Goal: Transaction & Acquisition: Book appointment/travel/reservation

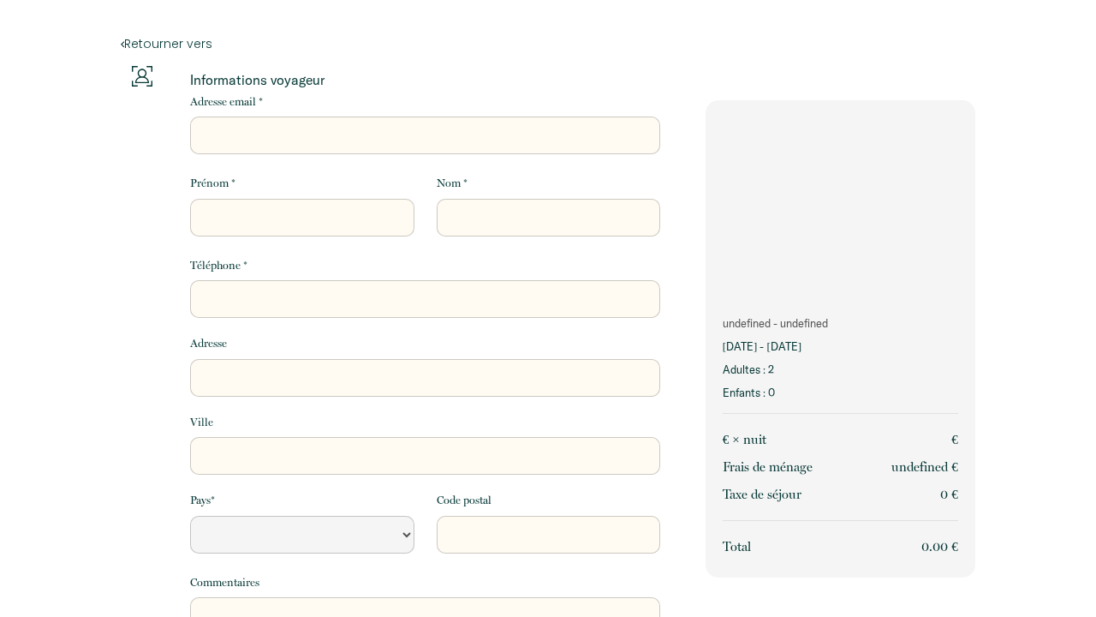
select select "Default select example"
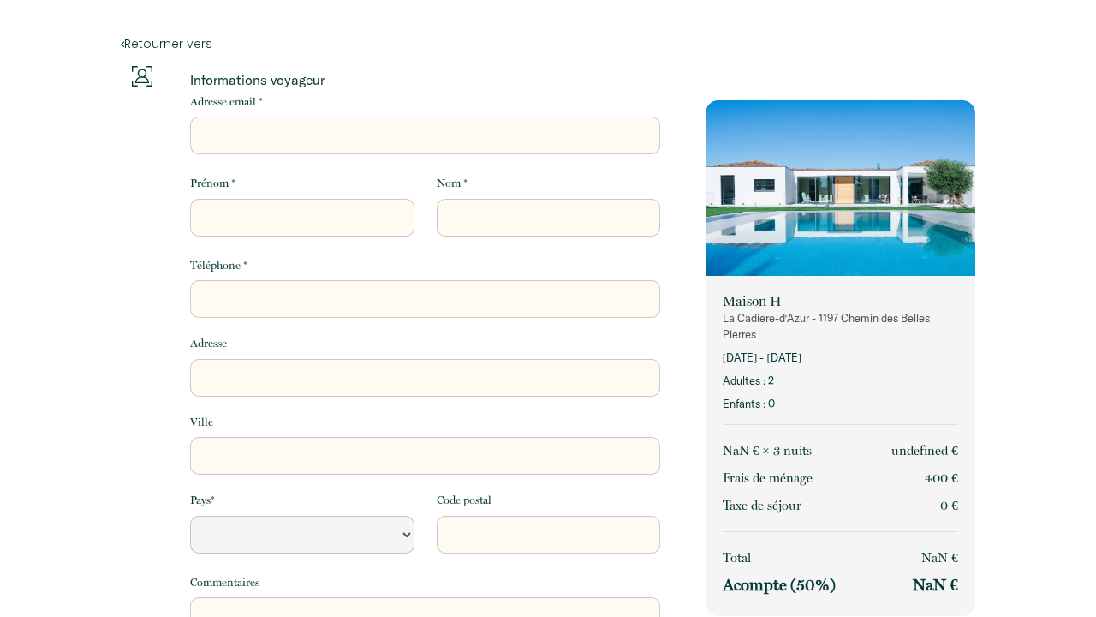
select select "Default select example"
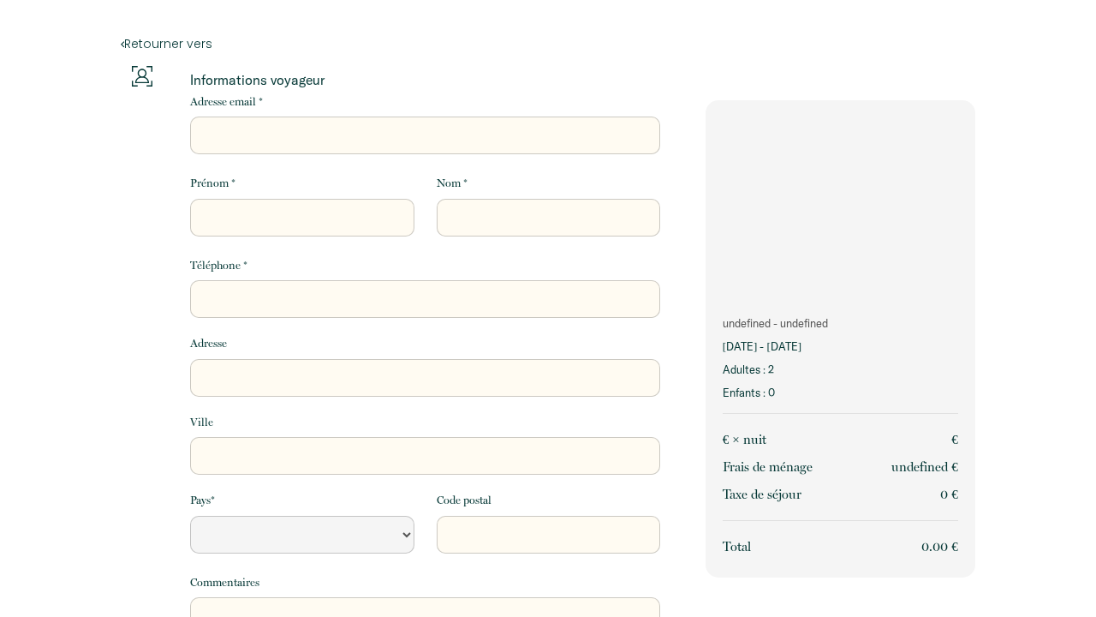
select select "Default select example"
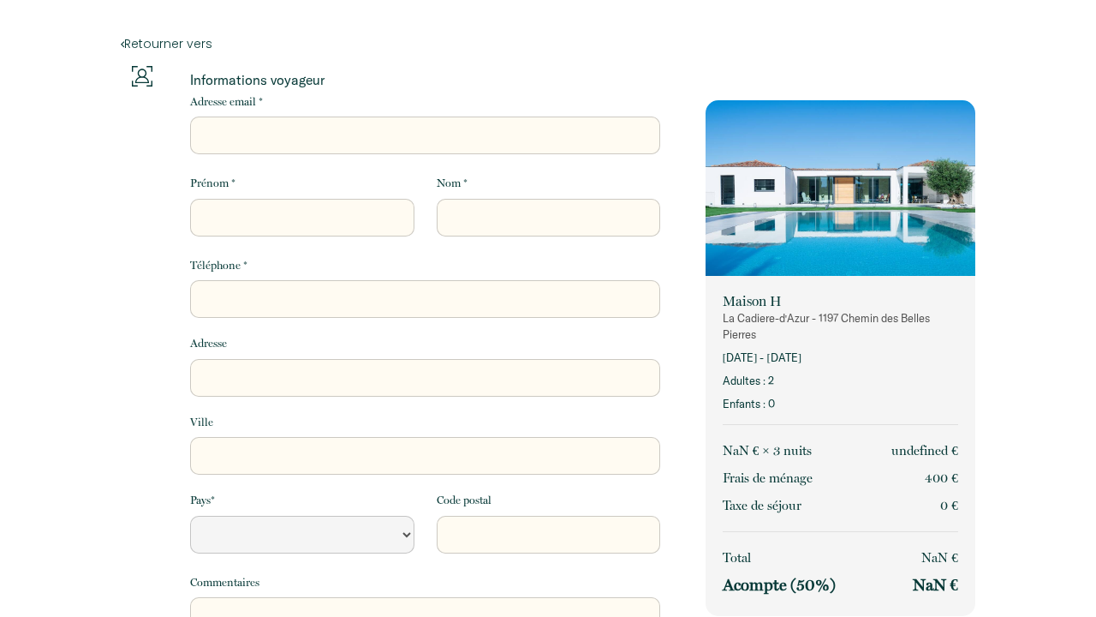
select select "Default select example"
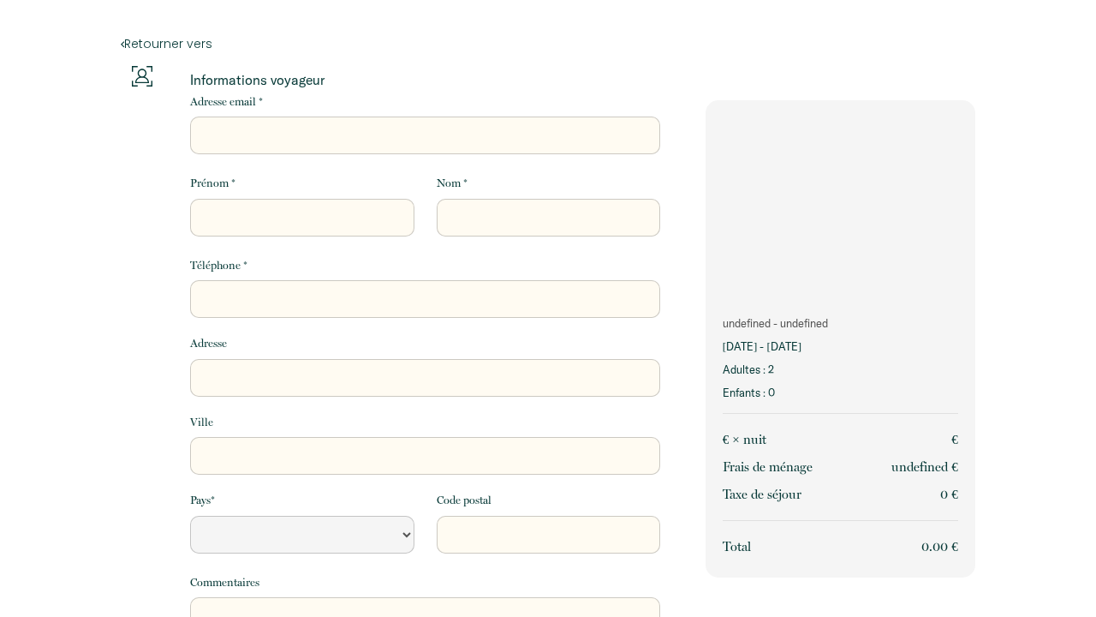
select select "Default select example"
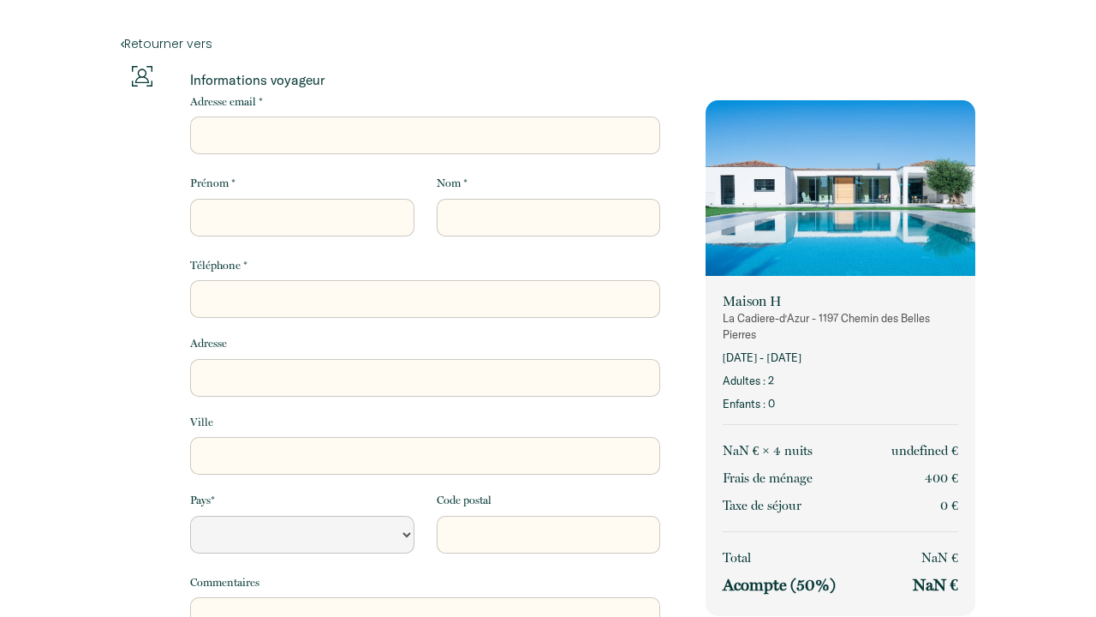
select select "Default select example"
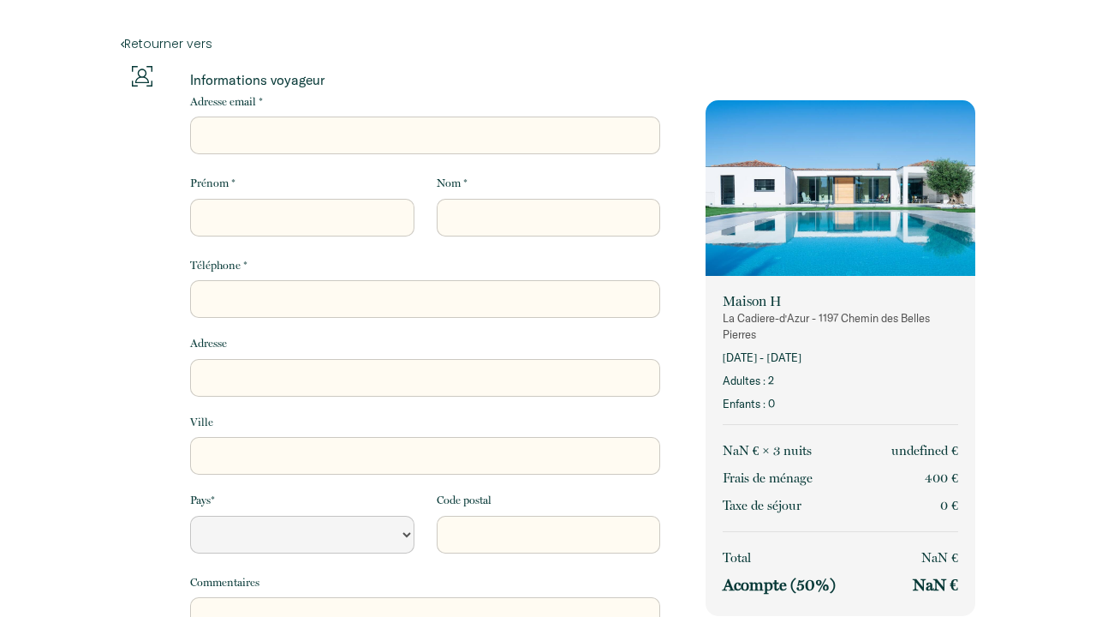
select select "Default select example"
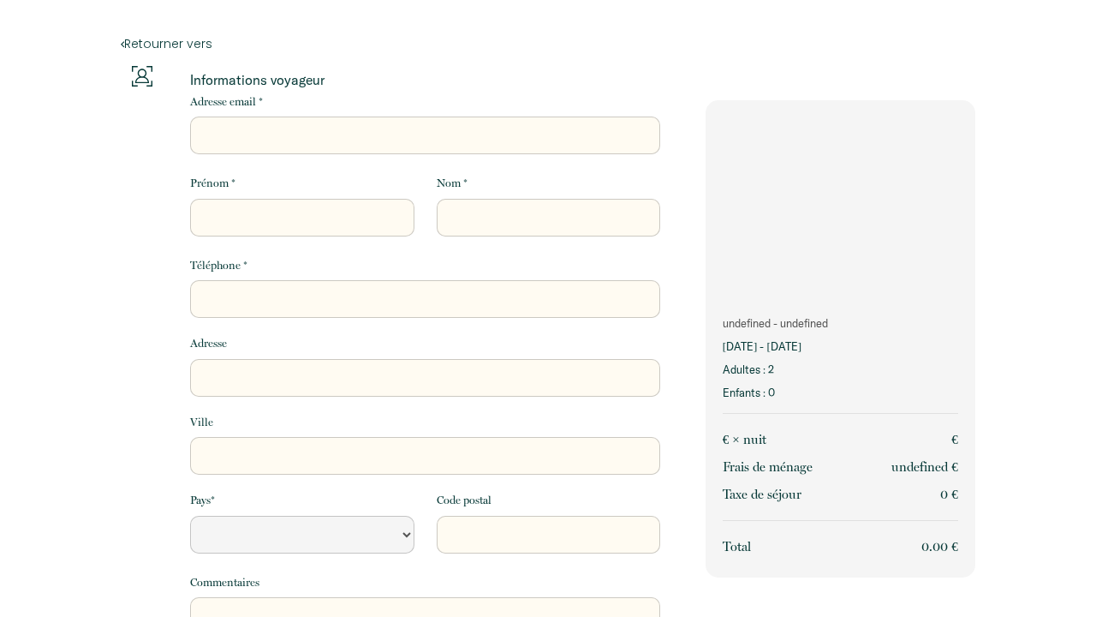
select select "Default select example"
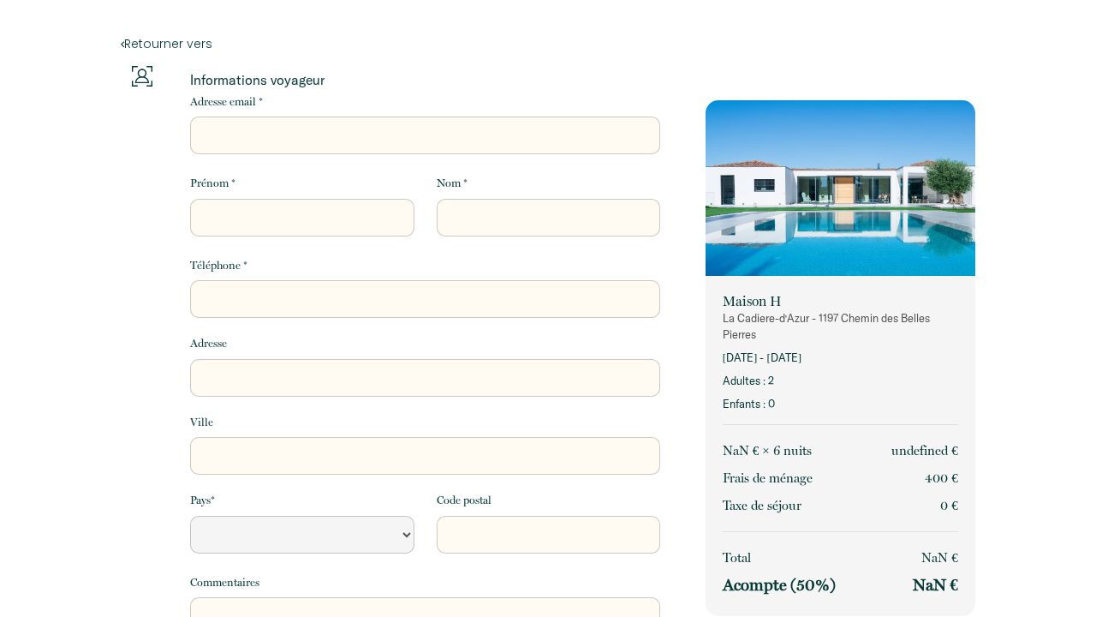
select select "Default select example"
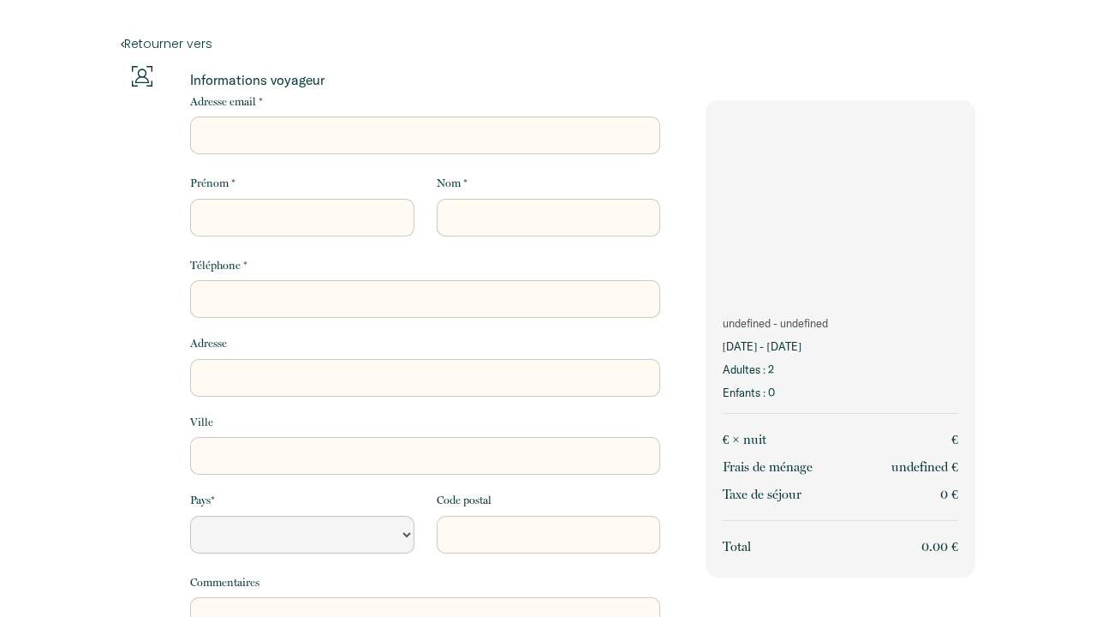
select select "Default select example"
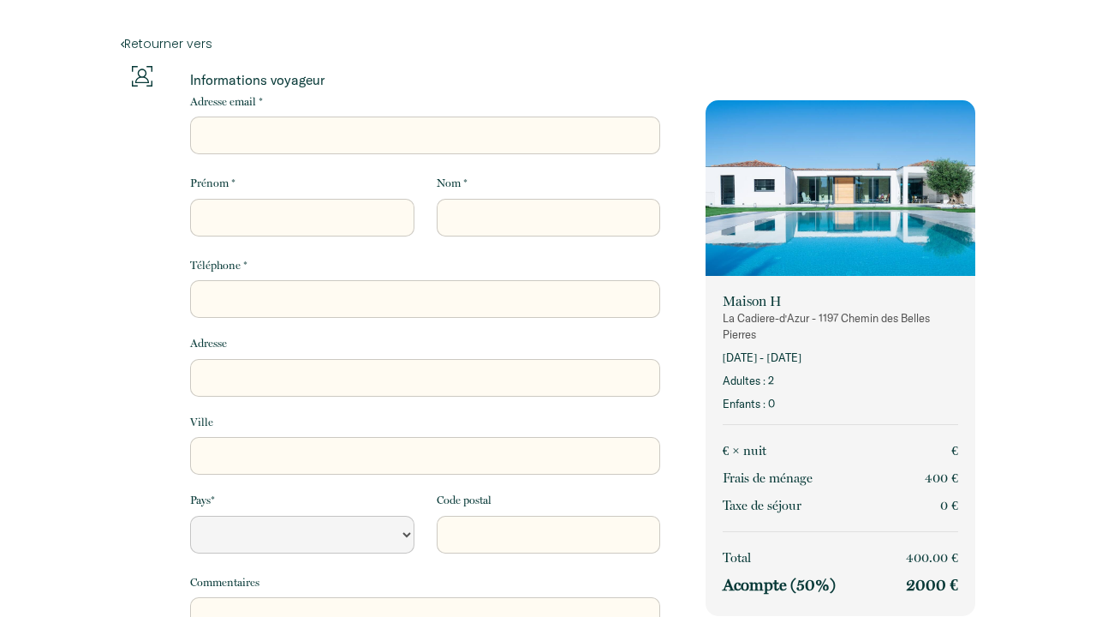
select select "Default select example"
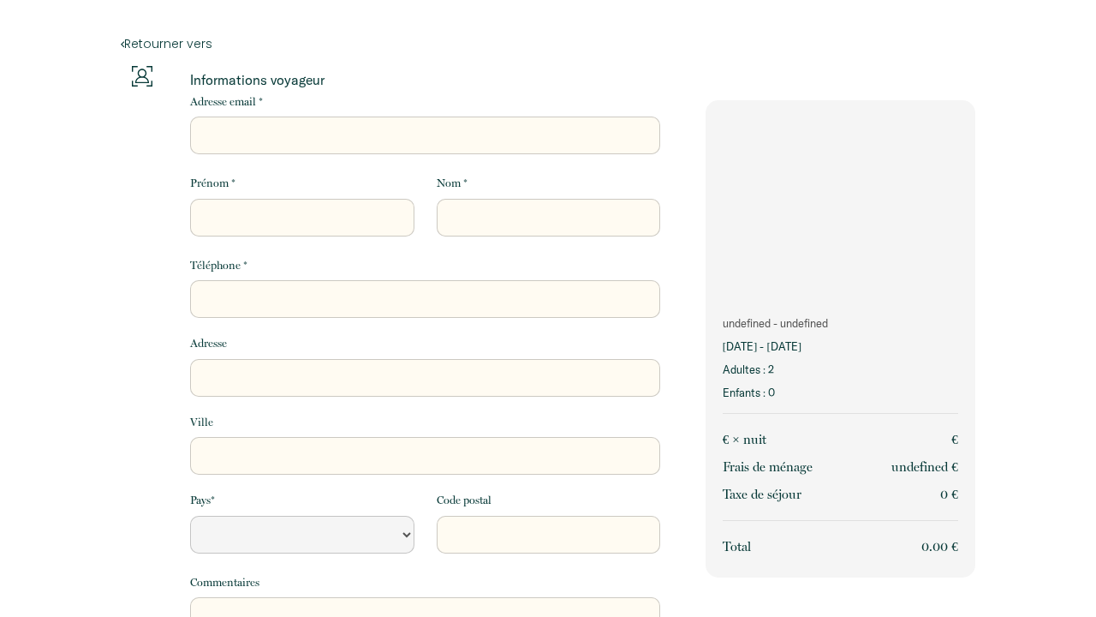
select select "Default select example"
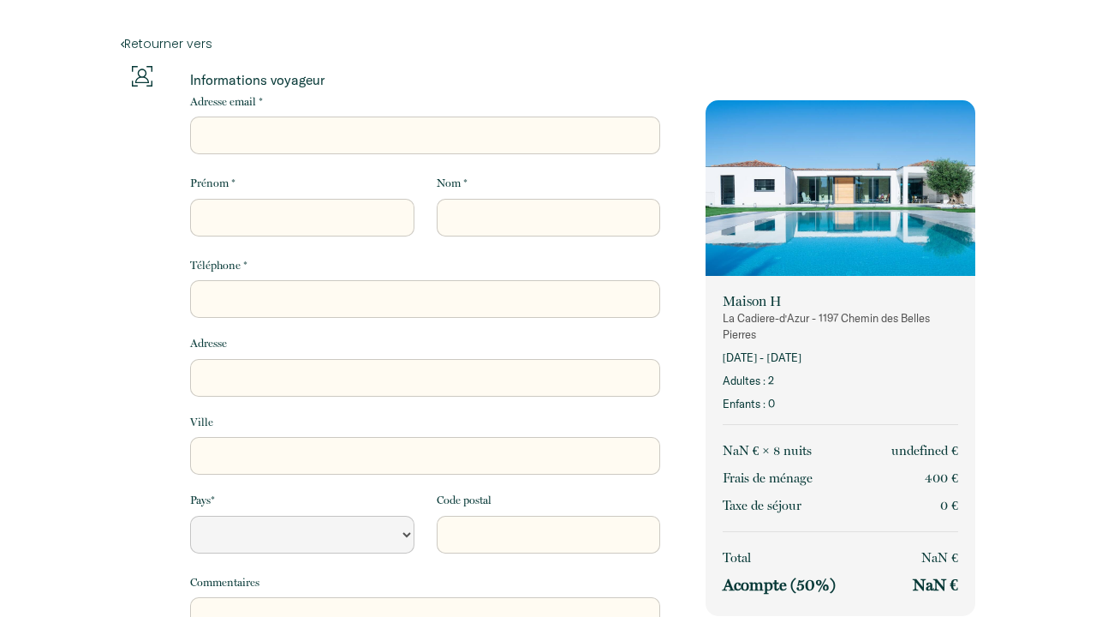
select select "Default select example"
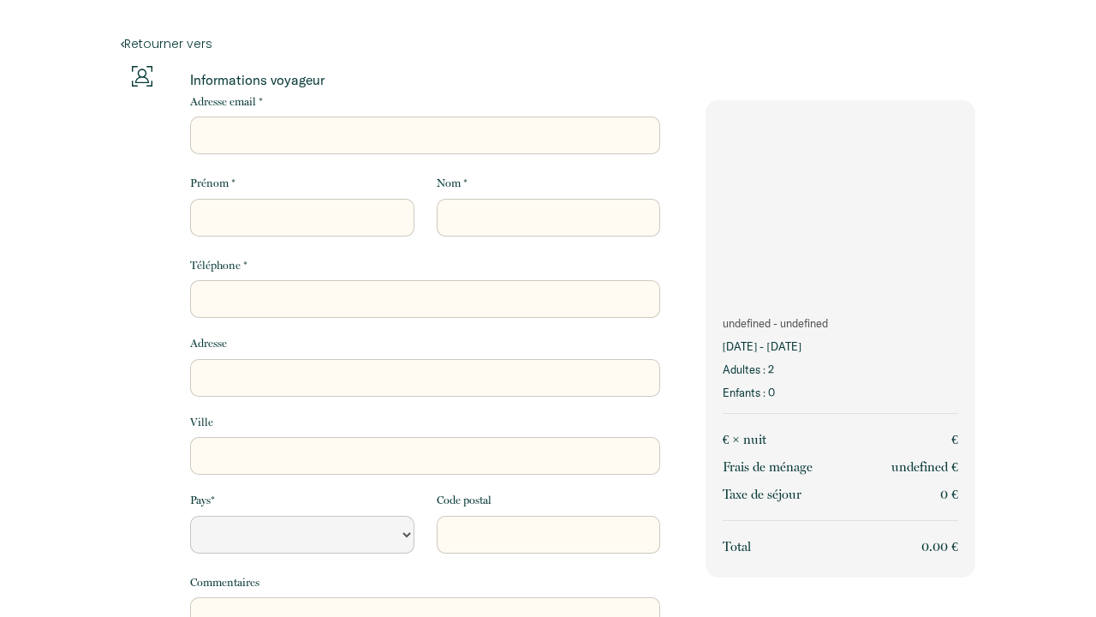
select select "Default select example"
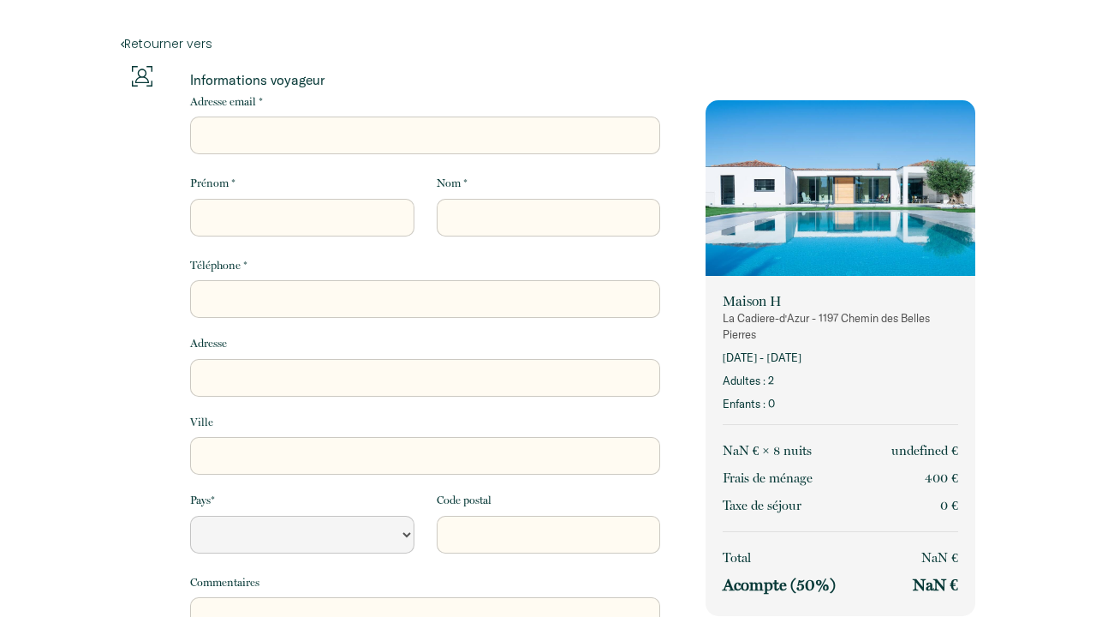
select select "Default select example"
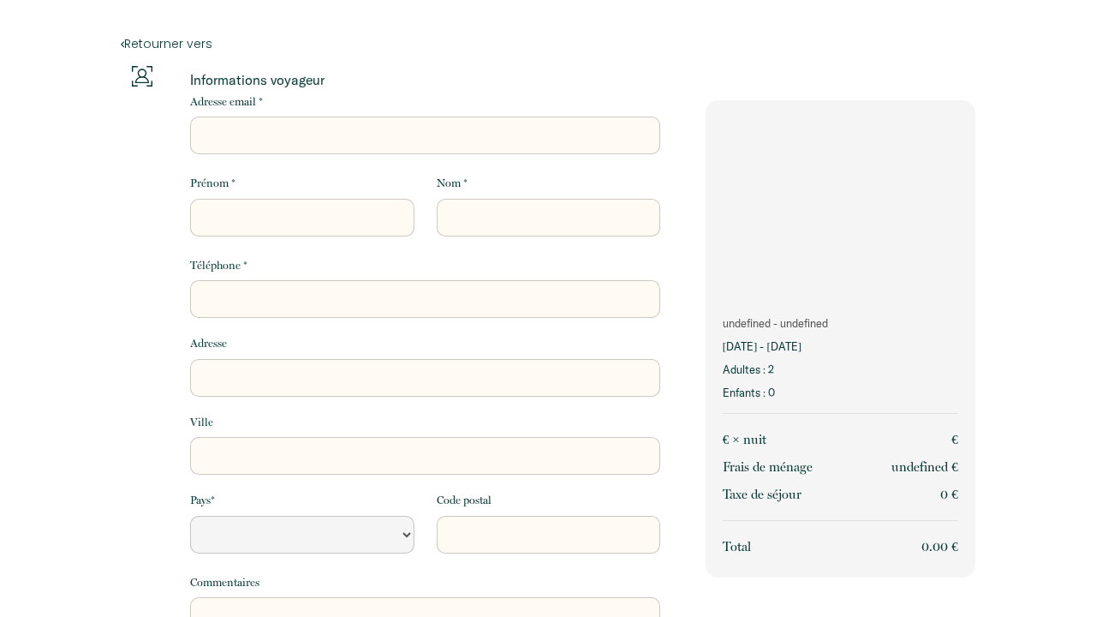
select select "Default select example"
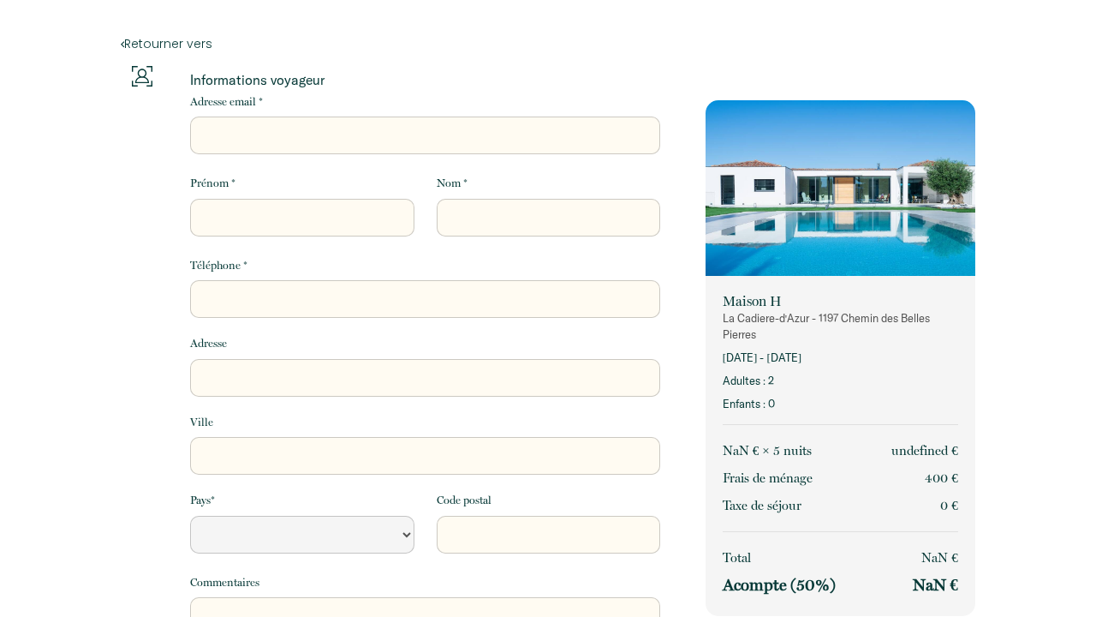
select select "Default select example"
